Goal: Information Seeking & Learning: Learn about a topic

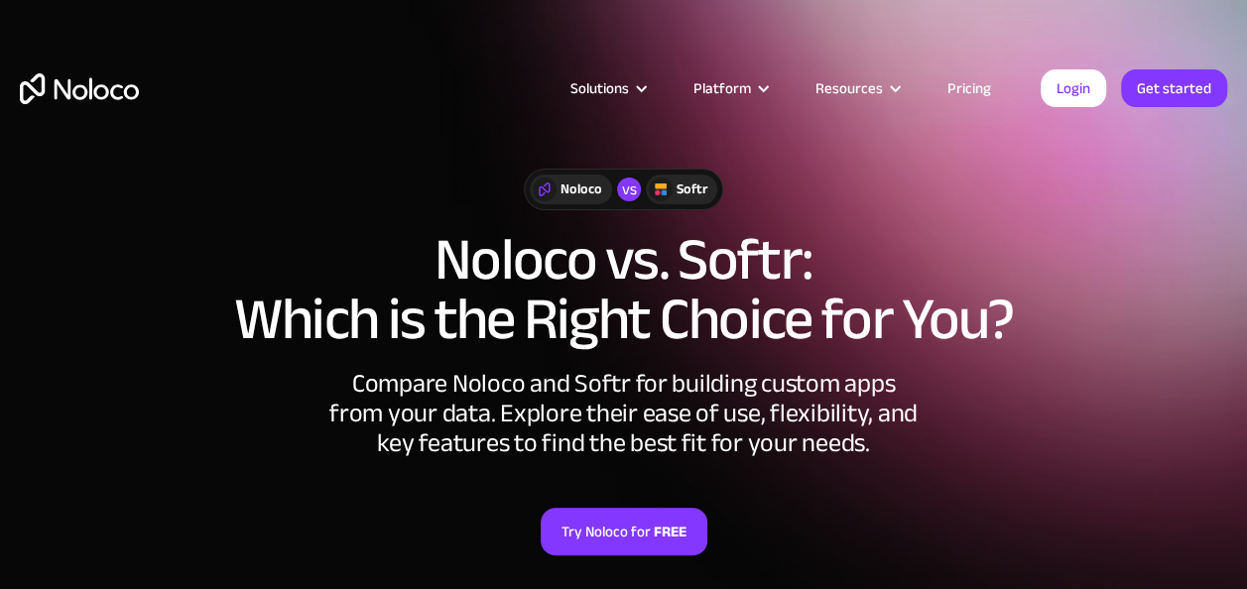
click at [107, 96] on img "home" at bounding box center [79, 88] width 119 height 31
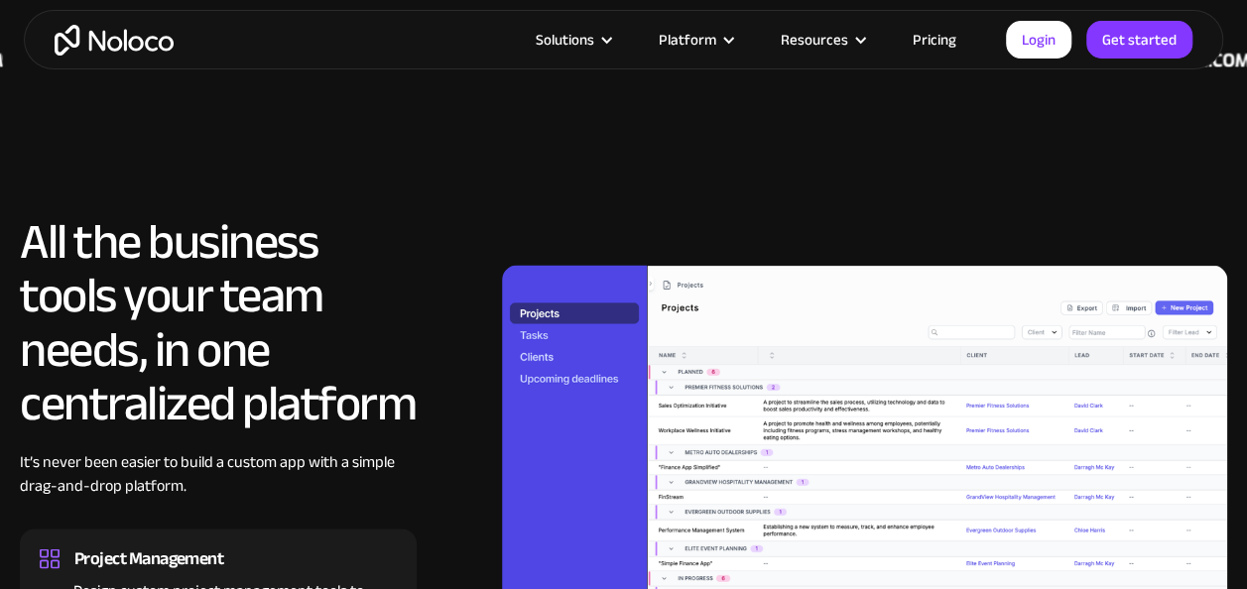
scroll to position [1539, 0]
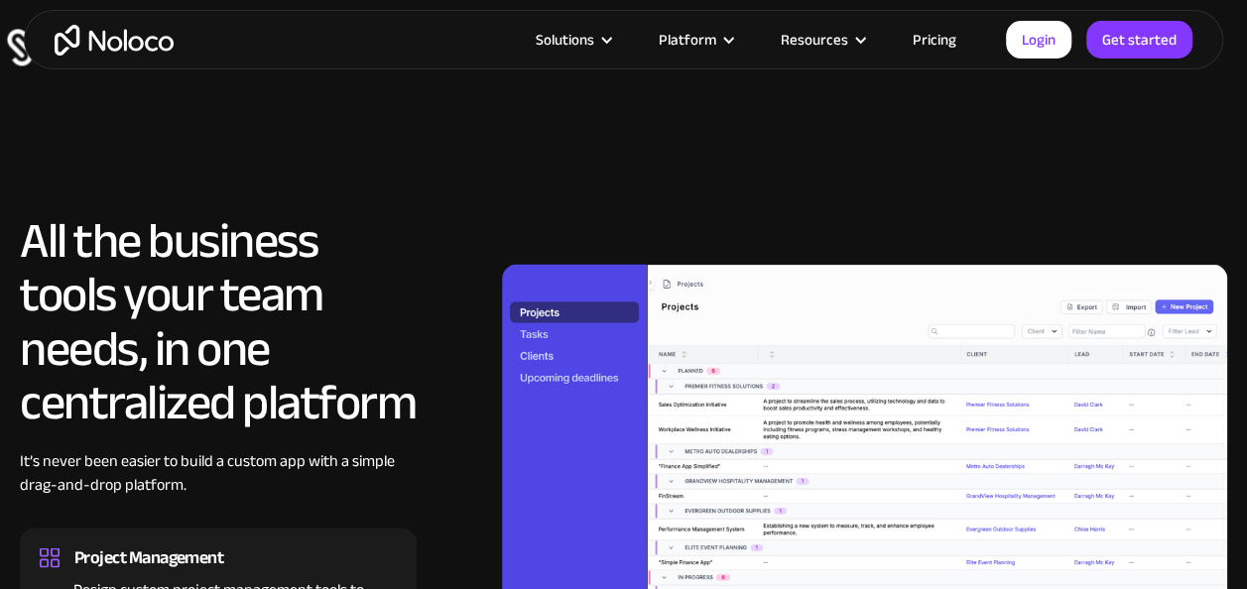
click at [932, 40] on link "Pricing" at bounding box center [934, 40] width 93 height 26
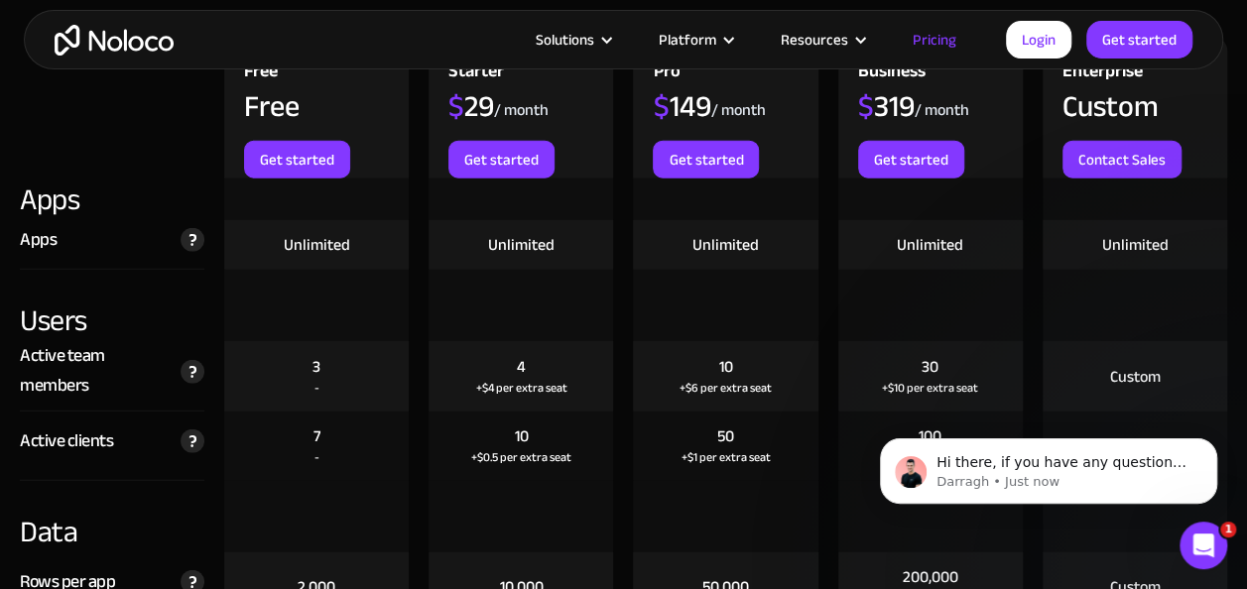
scroll to position [2360, 0]
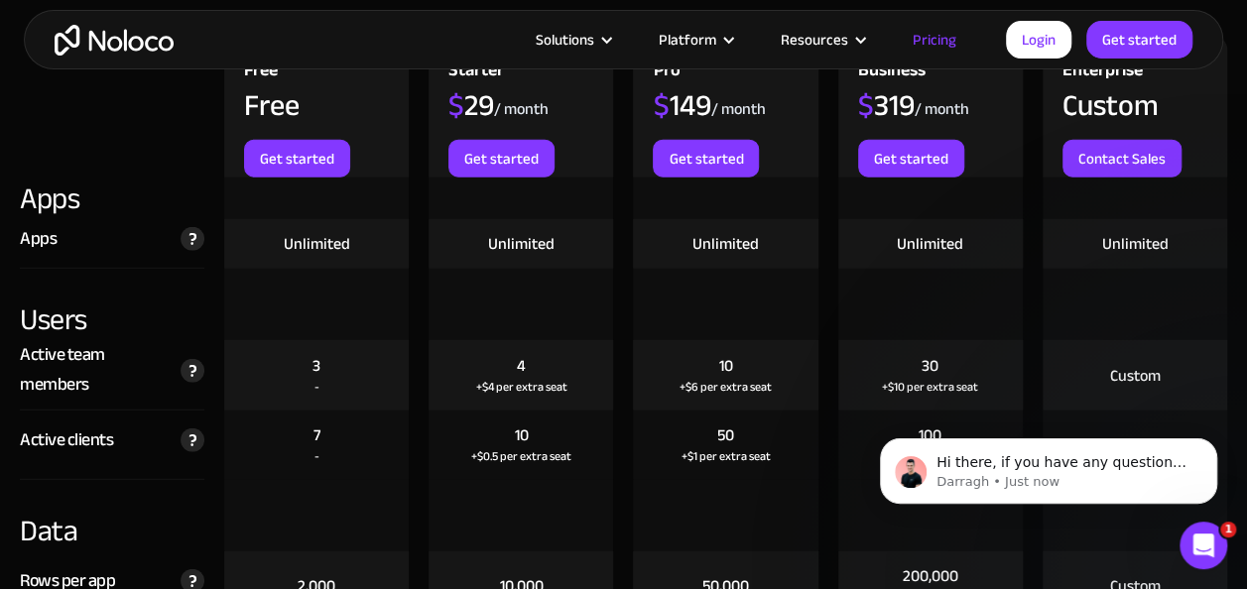
drag, startPoint x: 132, startPoint y: 307, endPoint x: 131, endPoint y: 267, distance: 40.7
click at [131, 269] on div "Users" at bounding box center [112, 304] width 184 height 71
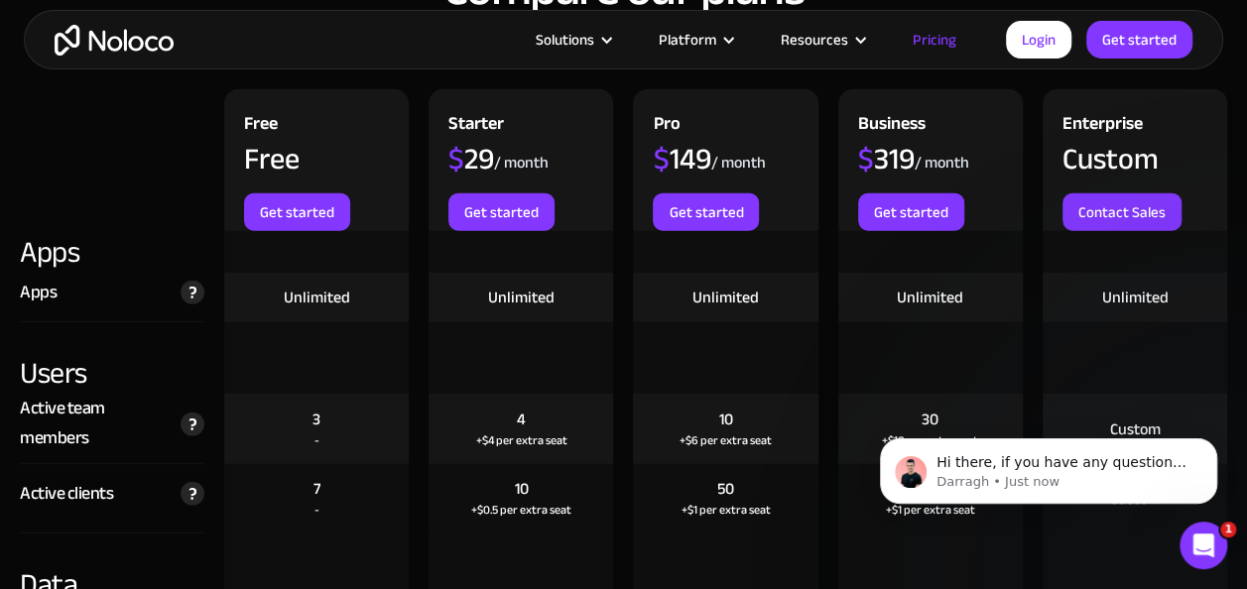
scroll to position [2308, 0]
